Goal: Information Seeking & Learning: Understand process/instructions

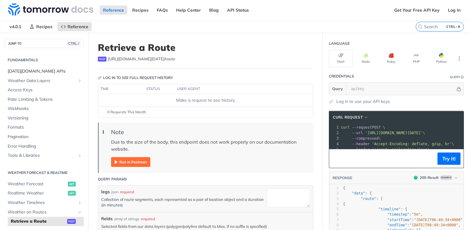
click at [24, 71] on span "[DATE][DOMAIN_NAME] APIs" at bounding box center [45, 71] width 75 height 6
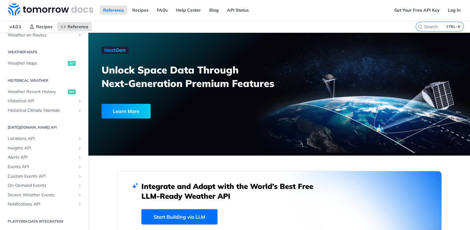
scroll to position [24, 0]
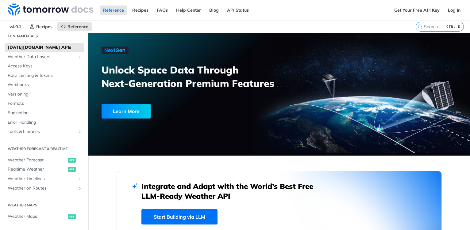
drag, startPoint x: 161, startPoint y: 56, endPoint x: 111, endPoint y: 37, distance: 53.9
click at [161, 56] on div "Unlock Space Data Through Next-Generation Premium Features Learn More" at bounding box center [194, 85] width 184 height 76
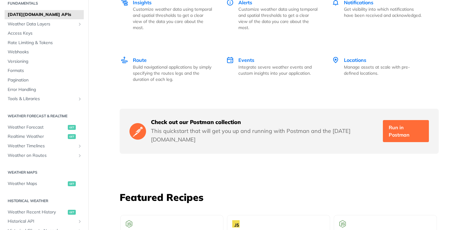
scroll to position [951, 0]
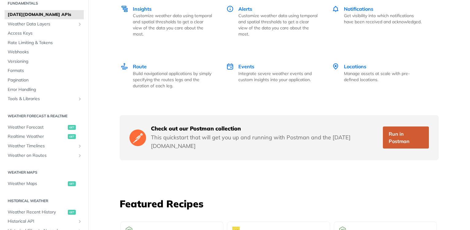
click at [408, 127] on link "Run in Postman" at bounding box center [406, 138] width 46 height 22
click at [155, 119] on div "Check out our Postman collection This quickstart that will get you up and runni…" at bounding box center [279, 137] width 319 height 45
click at [140, 129] on img at bounding box center [138, 138] width 17 height 18
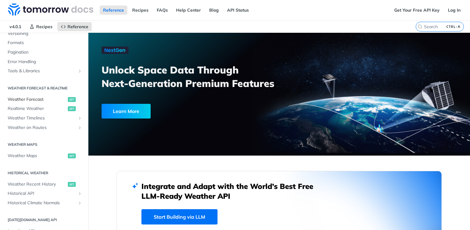
scroll to position [85, 0]
click at [41, 115] on span "Weather Timelines" at bounding box center [42, 118] width 68 height 6
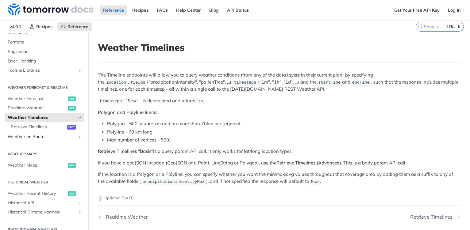
click at [21, 141] on link "Weather on Routes" at bounding box center [44, 137] width 79 height 9
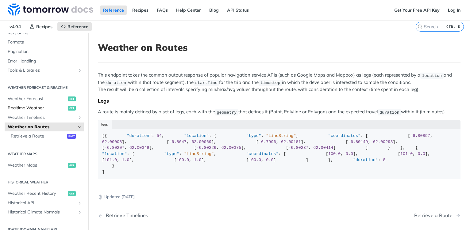
click at [44, 107] on span "Realtime Weather" at bounding box center [37, 108] width 59 height 6
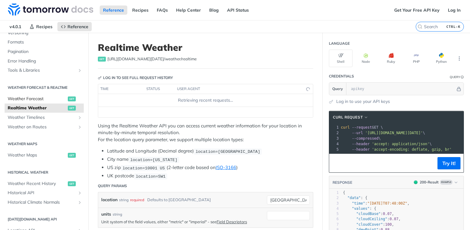
click at [45, 97] on span "Weather Forecast" at bounding box center [37, 99] width 59 height 6
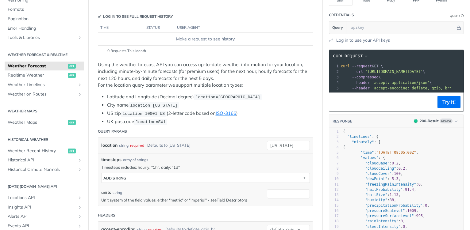
scroll to position [92, 0]
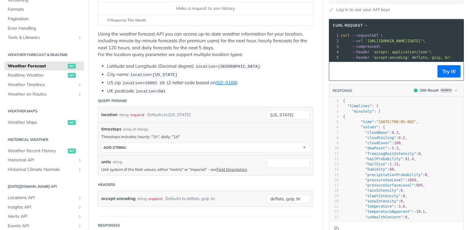
click at [350, 108] on span ""timelines"" at bounding box center [359, 106] width 24 height 4
type textarea "timelines"
click at [350, 108] on span ""timelines"" at bounding box center [359, 106] width 24 height 4
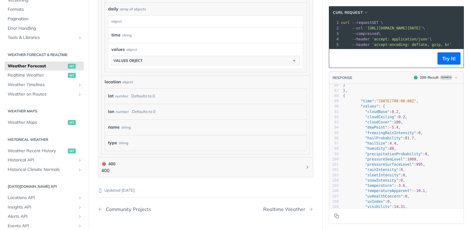
scroll to position [460, 0]
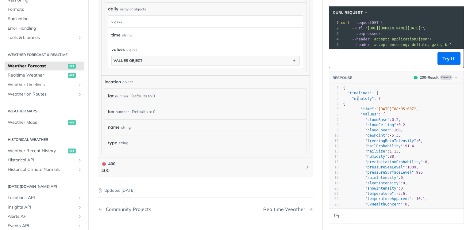
click at [353, 101] on span ""minutely"" at bounding box center [363, 99] width 22 height 4
type textarea "minutely"
click at [353, 101] on span ""minutely"" at bounding box center [363, 99] width 22 height 4
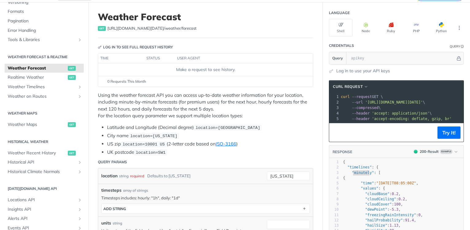
click at [149, 122] on div "Using the weather forecast API you can access up-to-date weather information fo…" at bounding box center [205, 124] width 215 height 64
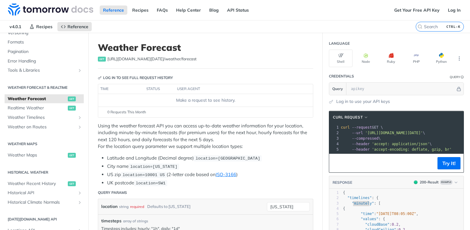
click at [423, 134] on span "'[URL][DOMAIN_NAME][DATE]'" at bounding box center [394, 133] width 58 height 4
drag, startPoint x: 188, startPoint y: 60, endPoint x: 104, endPoint y: 57, distance: 84.1
click at [104, 57] on div "get [URL][DOMAIN_NAME][DATE] /weather/forecast" at bounding box center [205, 59] width 215 height 6
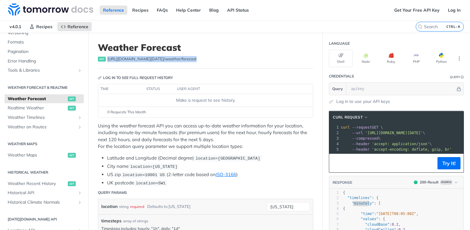
click at [130, 60] on span "[URL][DOMAIN_NAME][DATE] /weather/forecast" at bounding box center [151, 59] width 89 height 6
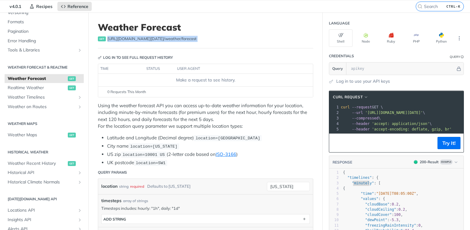
scroll to position [31, 0]
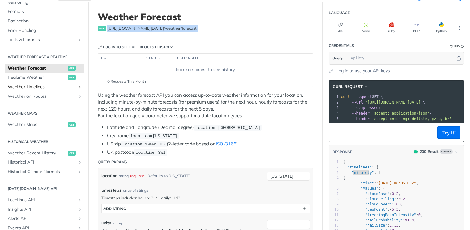
click at [65, 88] on span "Weather Timelines" at bounding box center [42, 87] width 68 height 6
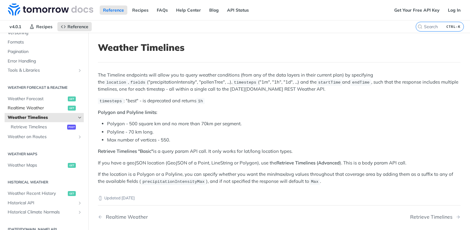
click at [41, 107] on span "Realtime Weather" at bounding box center [37, 108] width 59 height 6
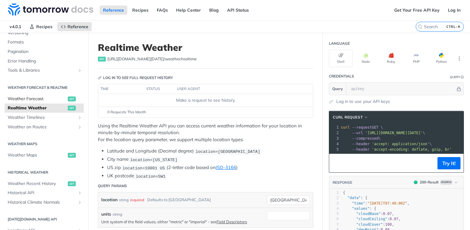
click at [44, 97] on span "Weather Forecast" at bounding box center [37, 99] width 59 height 6
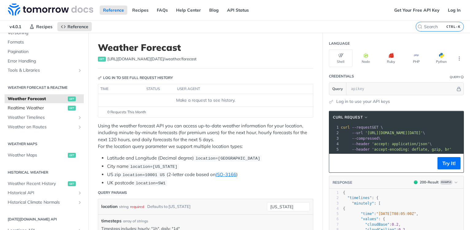
click at [44, 108] on span "Realtime Weather" at bounding box center [37, 108] width 59 height 6
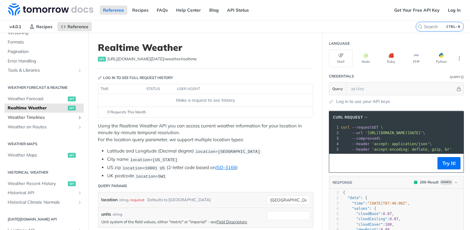
click at [45, 114] on link "Weather Timelines" at bounding box center [44, 117] width 79 height 9
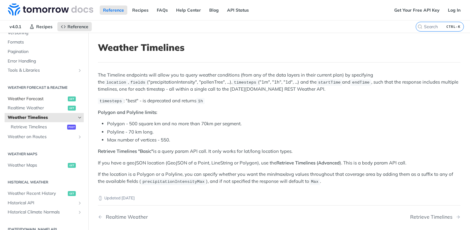
click at [42, 97] on span "Weather Forecast" at bounding box center [37, 99] width 59 height 6
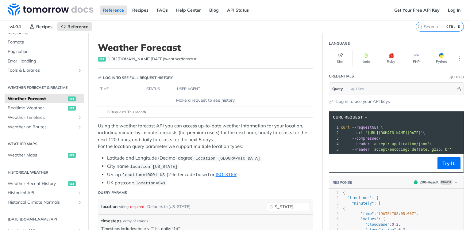
click at [180, 60] on span "[URL][DOMAIN_NAME][DATE] /weather/forecast" at bounding box center [151, 59] width 89 height 6
click at [188, 58] on div "get [URL][DOMAIN_NAME][DATE] /weather/forecast" at bounding box center [205, 59] width 215 height 6
click at [187, 60] on div "get [URL][DOMAIN_NAME][DATE] /weather/forecast" at bounding box center [205, 59] width 215 height 6
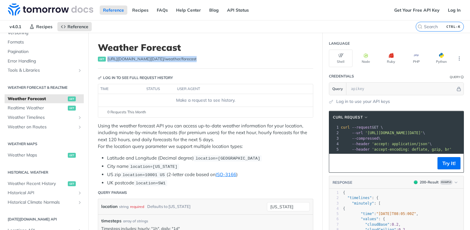
drag, startPoint x: 186, startPoint y: 60, endPoint x: 107, endPoint y: 64, distance: 79.3
click at [107, 64] on header "Weather Forecast get [URL][DOMAIN_NAME][DATE] /weather/forecast" at bounding box center [205, 55] width 215 height 27
copy span "[URL][DOMAIN_NAME][DATE] /weather/forecast"
drag, startPoint x: 157, startPoint y: 89, endPoint x: 166, endPoint y: 89, distance: 8.6
click at [158, 89] on th "status" at bounding box center [159, 89] width 31 height 10
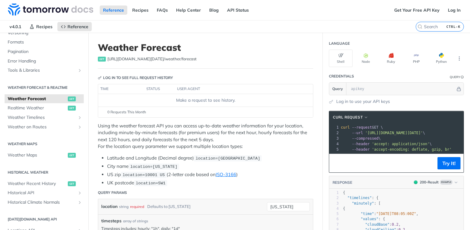
click at [187, 90] on th "user agent" at bounding box center [238, 89] width 126 height 10
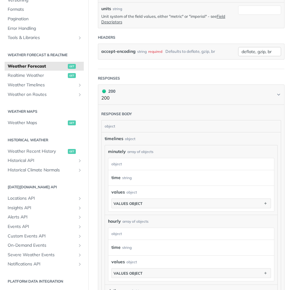
scroll to position [276, 0]
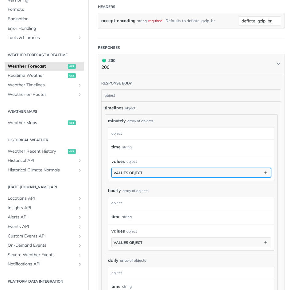
click at [247, 171] on button "values object" at bounding box center [191, 172] width 159 height 9
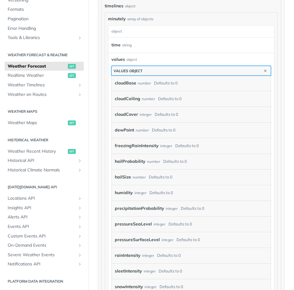
scroll to position [368, 0]
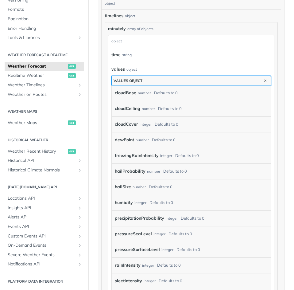
click at [248, 76] on button "values object" at bounding box center [191, 80] width 159 height 9
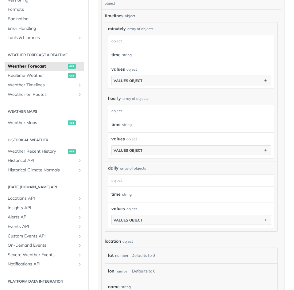
click at [192, 50] on div "time string" at bounding box center [189, 54] width 157 height 9
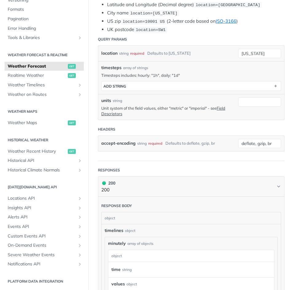
scroll to position [153, 0]
click at [106, 53] on label "location" at bounding box center [109, 53] width 16 height 9
click at [238, 53] on input "[US_STATE]" at bounding box center [259, 53] width 43 height 9
click at [106, 53] on label "location" at bounding box center [109, 53] width 16 height 9
click at [238, 53] on input "[US_STATE]" at bounding box center [259, 53] width 43 height 9
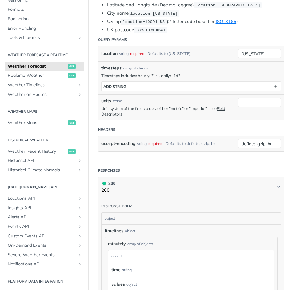
click at [179, 101] on div "units string" at bounding box center [168, 101] width 134 height 6
click at [155, 73] on p "Timesteps includes: hourly: "1h", daily: "1d"" at bounding box center [191, 76] width 180 height 6
click at [154, 73] on p "Timesteps includes: hourly: "1h", daily: "1d"" at bounding box center [191, 76] width 180 height 6
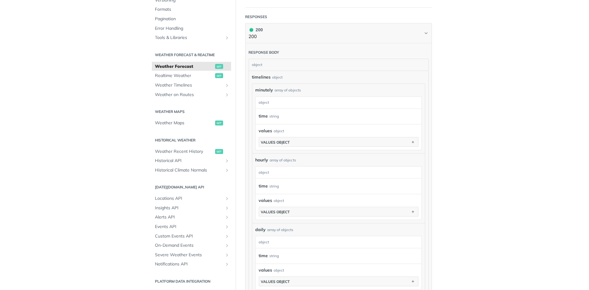
scroll to position [338, 0]
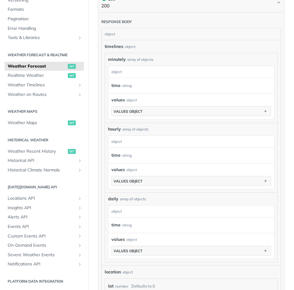
click at [284, 15] on article "Weather Forecast get [URL][DOMAIN_NAME][DATE] /weather/forecast Log in to see f…" at bounding box center [191, 36] width 206 height 682
click at [283, 37] on article "Weather Forecast get [URL][DOMAIN_NAME][DATE] /weather/forecast Log in to see f…" at bounding box center [191, 36] width 206 height 682
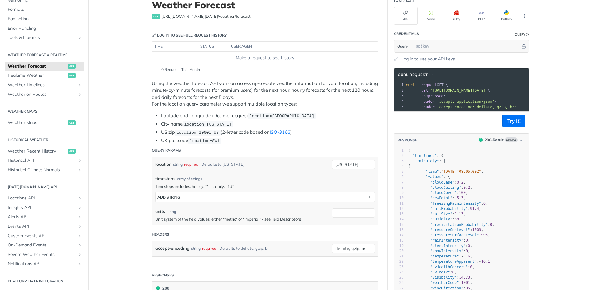
scroll to position [31, 0]
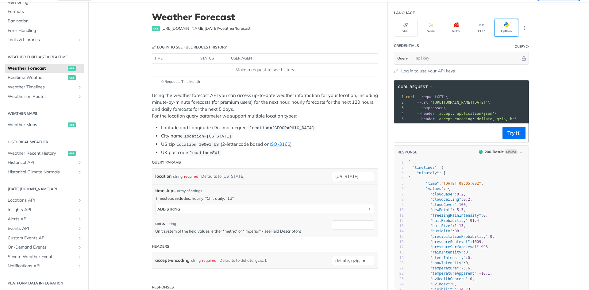
click at [470, 27] on span "button" at bounding box center [509, 24] width 0 height 5
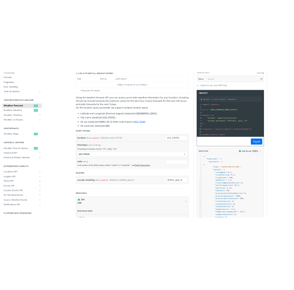
scroll to position [61, 0]
